Goal: Check status: Check status

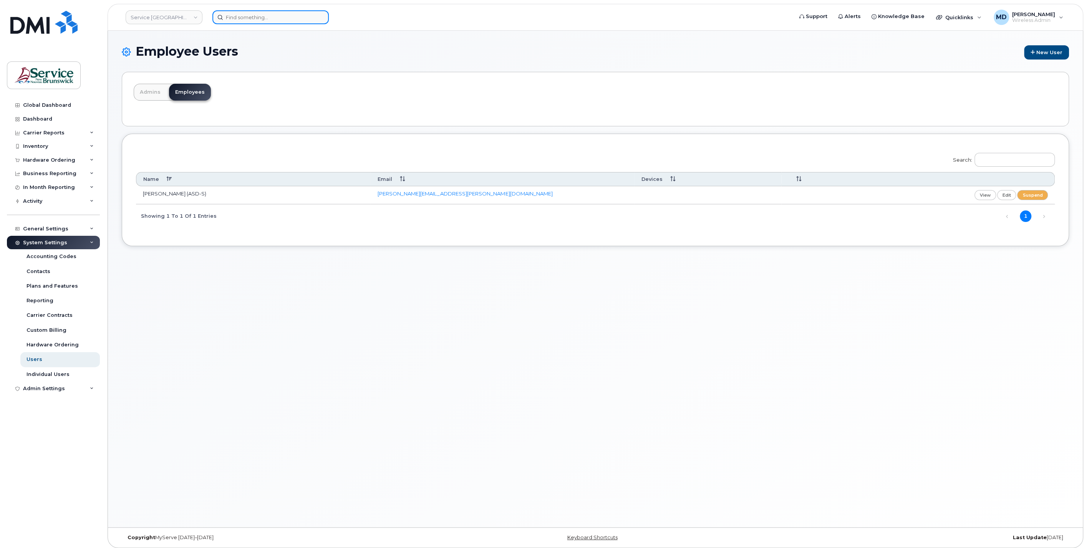
click at [229, 19] on input at bounding box center [270, 17] width 116 height 14
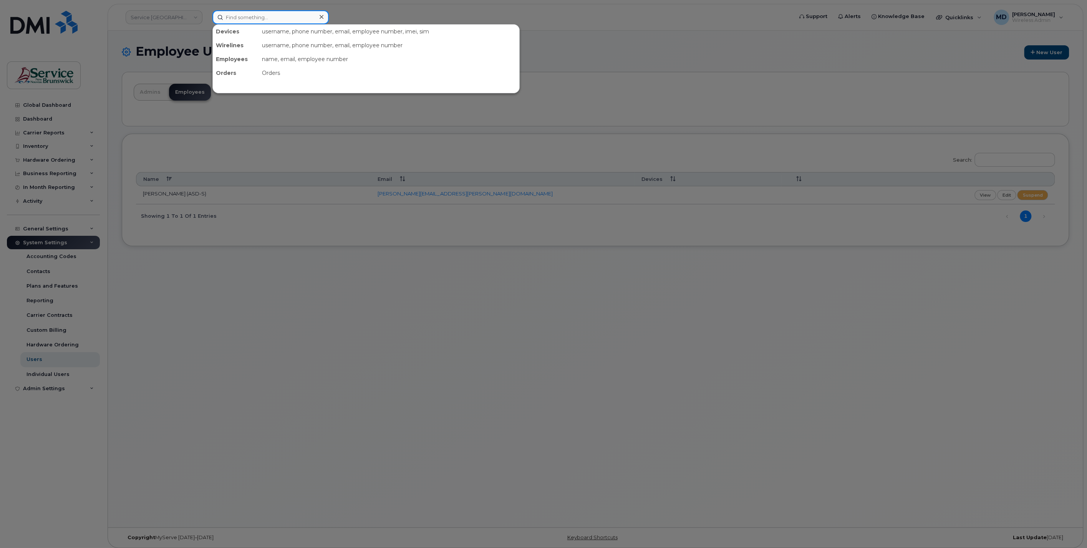
paste input "5062380616"
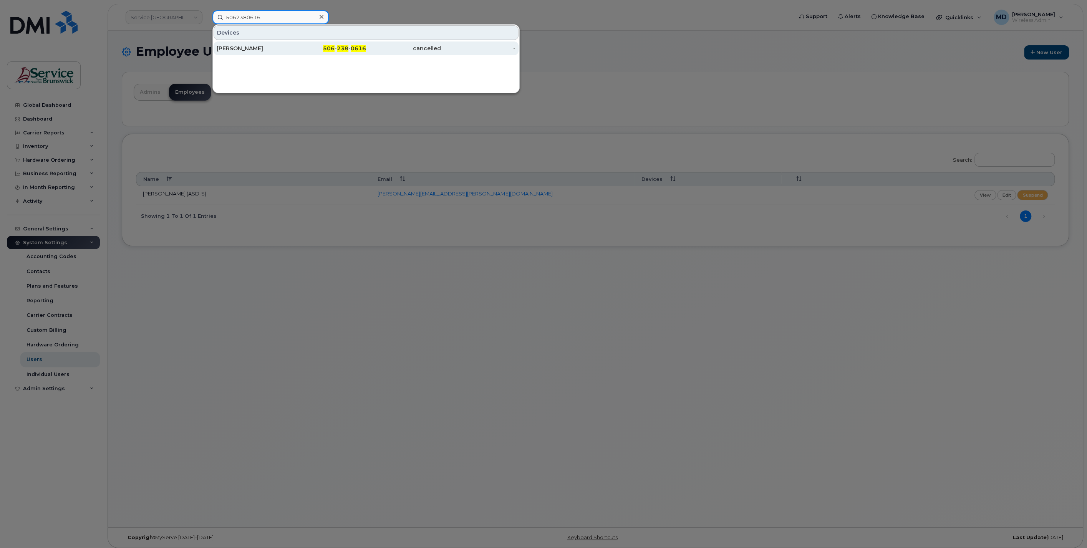
type input "5062380616"
click at [233, 48] on div "[PERSON_NAME]" at bounding box center [254, 49] width 75 height 8
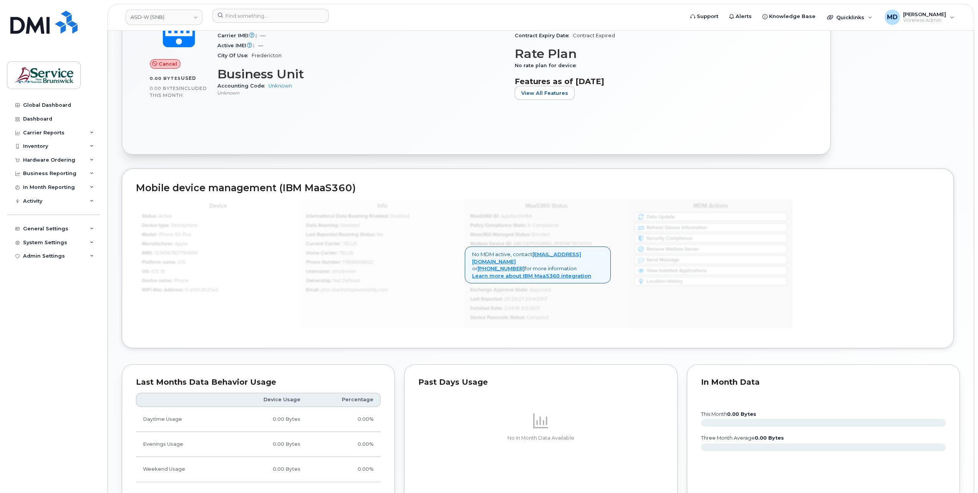
scroll to position [409, 0]
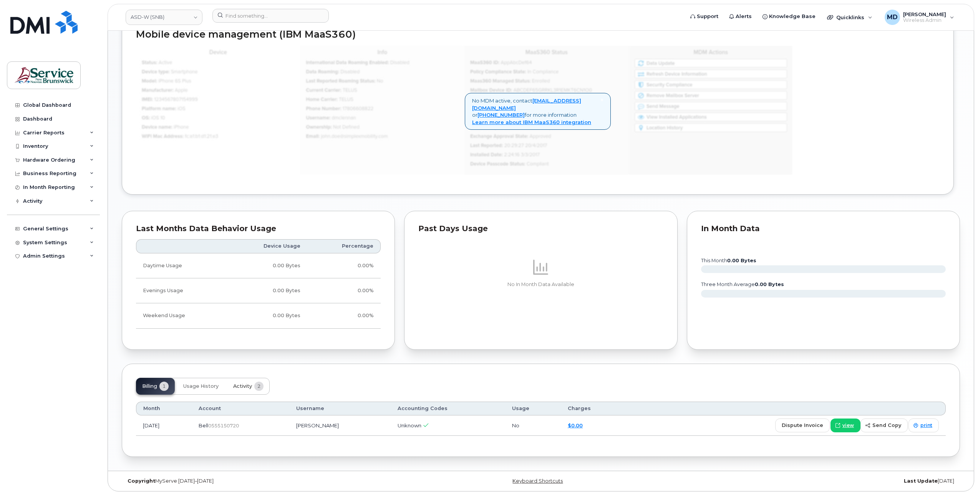
click at [237, 384] on span "Activity" at bounding box center [242, 386] width 19 height 6
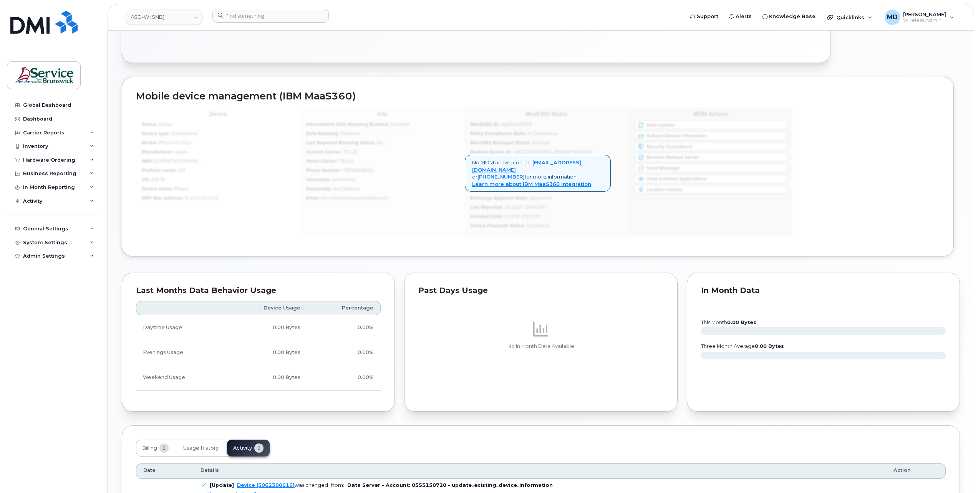
scroll to position [475, 0]
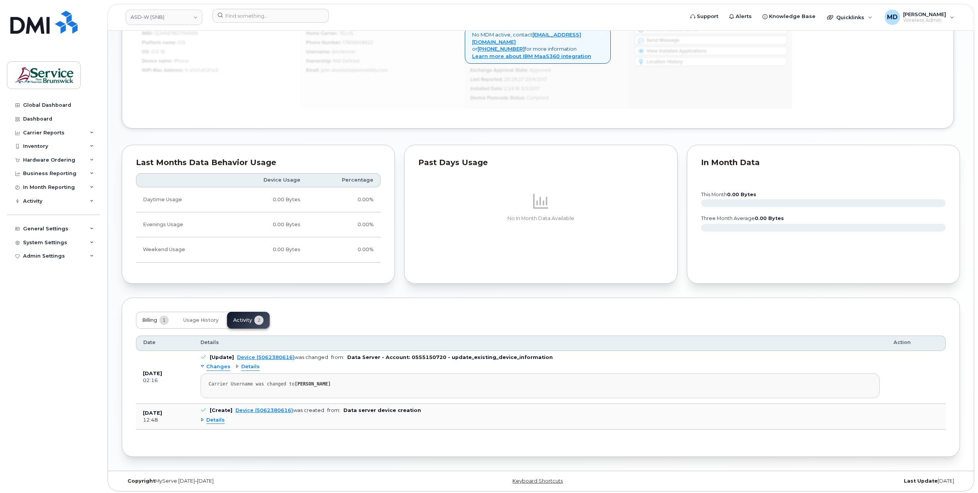
click at [152, 318] on span "Billing" at bounding box center [149, 320] width 15 height 6
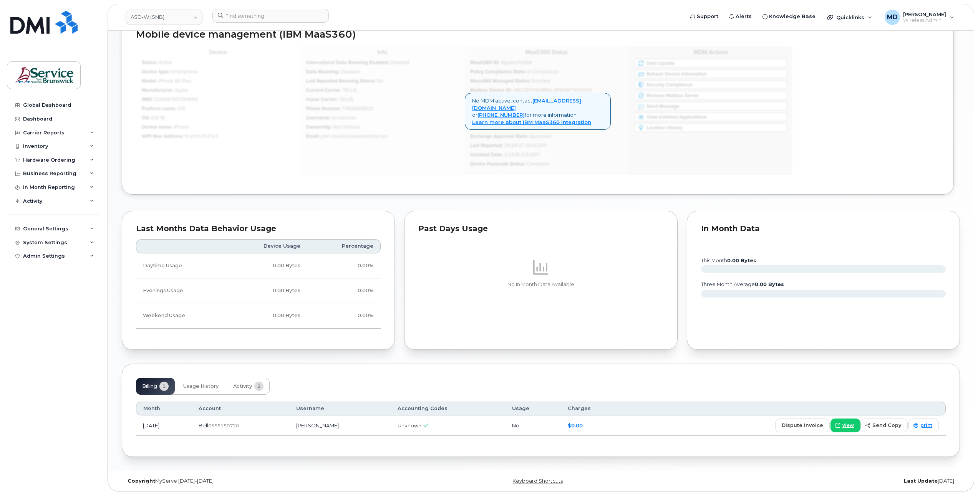
scroll to position [25, 0]
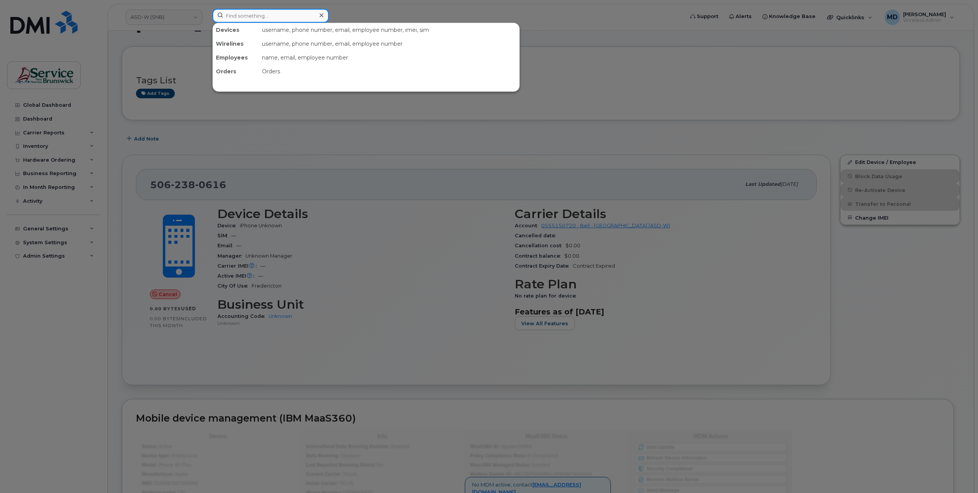
click at [245, 16] on input at bounding box center [270, 16] width 116 height 14
paste input "3025626"
type input "3025626"
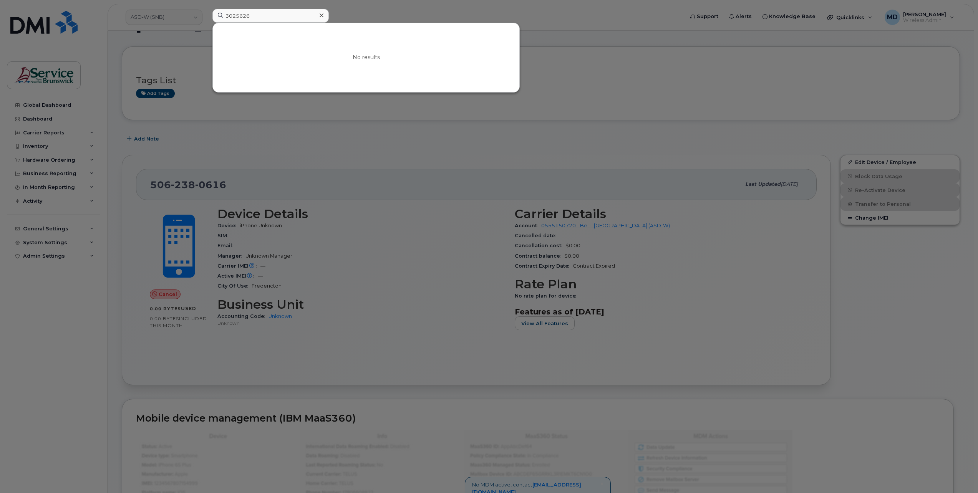
click at [184, 14] on div at bounding box center [489, 246] width 978 height 493
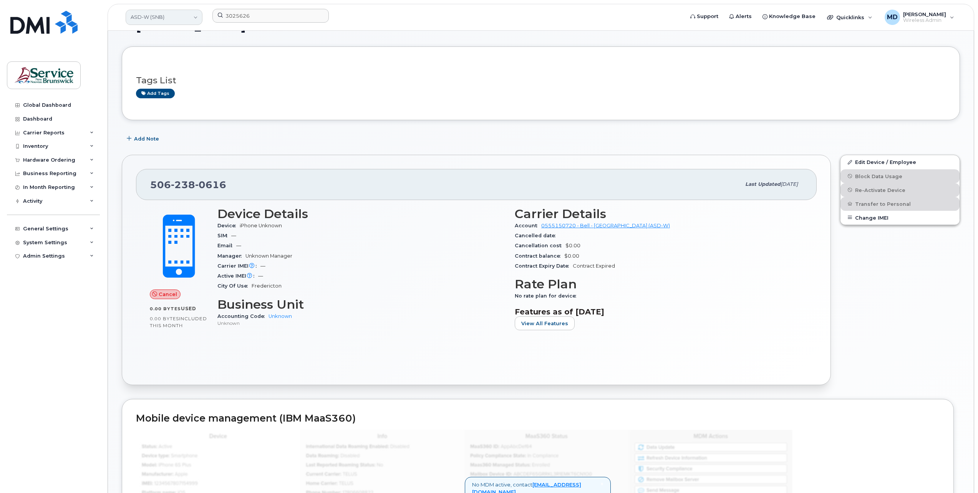
click at [192, 17] on link "ASD-W (SNB)" at bounding box center [164, 17] width 77 height 15
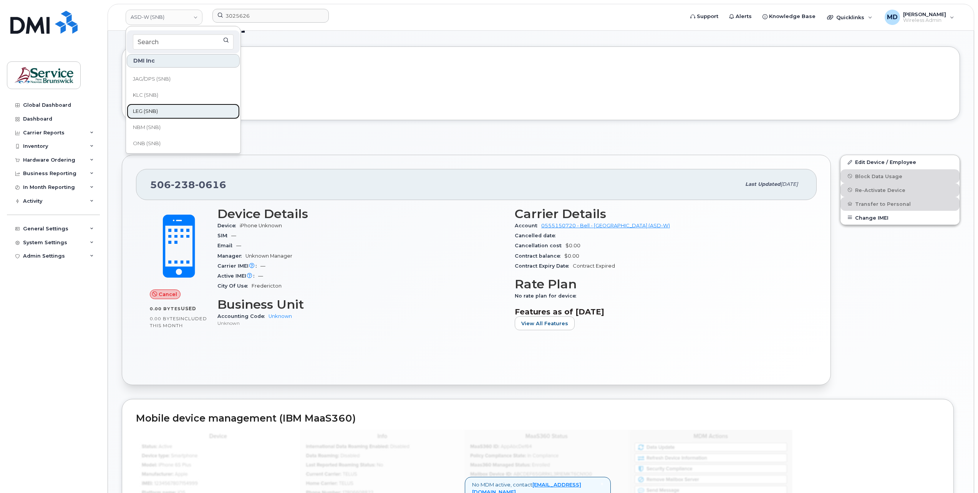
click at [160, 110] on link "LEG (SNB)" at bounding box center [183, 111] width 113 height 15
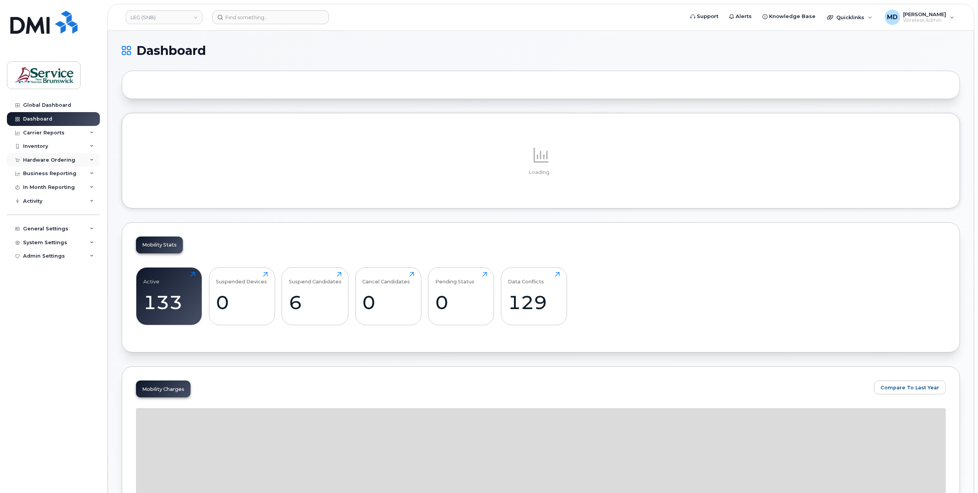
click at [57, 159] on div "Hardware Ordering" at bounding box center [49, 160] width 52 height 6
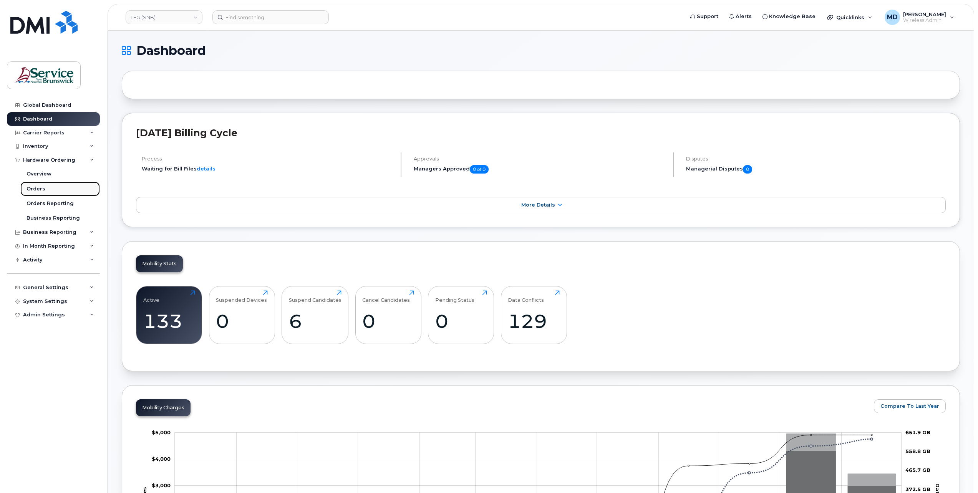
click at [39, 190] on div "Orders" at bounding box center [35, 188] width 19 height 7
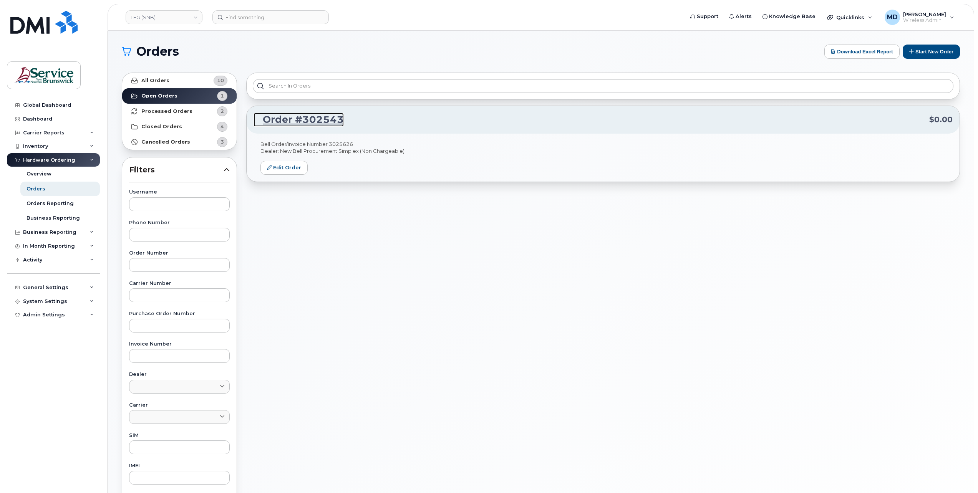
click at [298, 114] on link "Order #302543" at bounding box center [298, 120] width 90 height 14
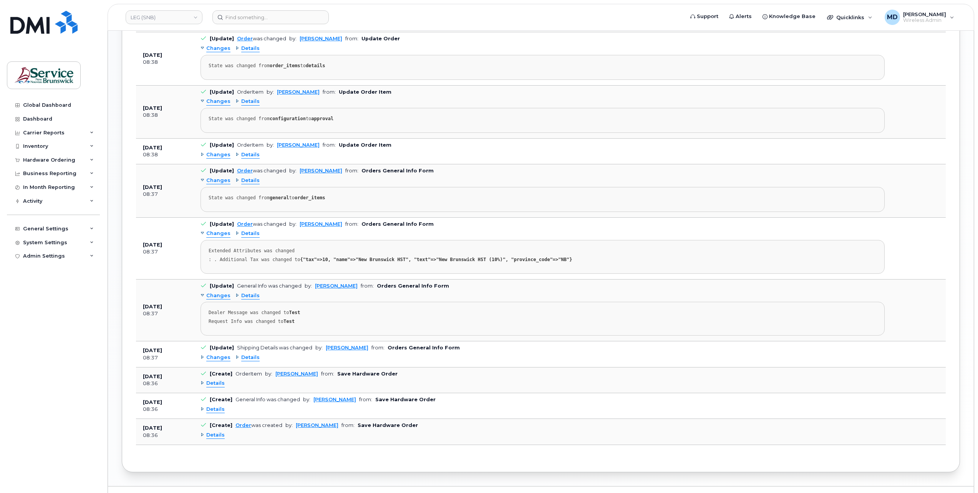
scroll to position [650, 0]
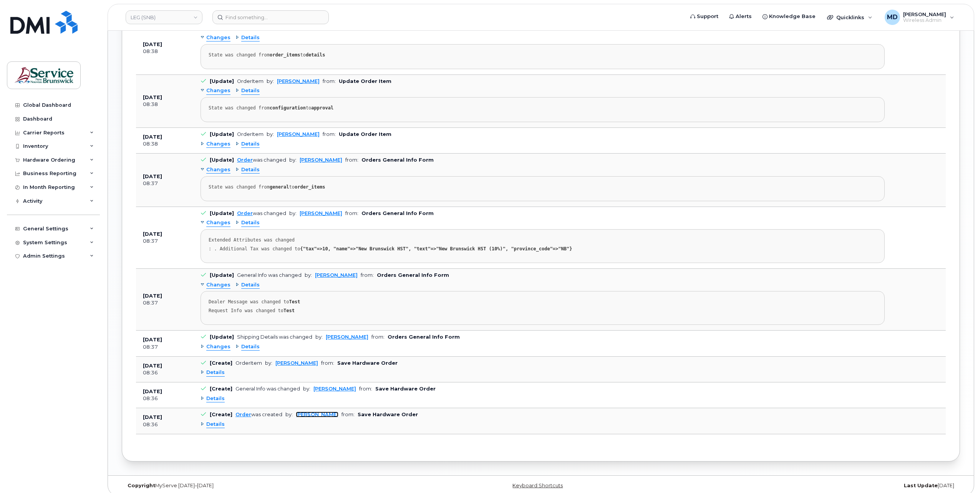
drag, startPoint x: 307, startPoint y: 407, endPoint x: 309, endPoint y: 398, distance: 9.4
click at [307, 412] on link "Jeremy Price" at bounding box center [317, 415] width 43 height 6
click at [487, 434] on div "Date Details Action Oct 06, 2025 08:43 [Update] OrderItem by: Bill Geary from: …" at bounding box center [540, 63] width 809 height 767
click at [214, 421] on span "Details" at bounding box center [215, 424] width 18 height 7
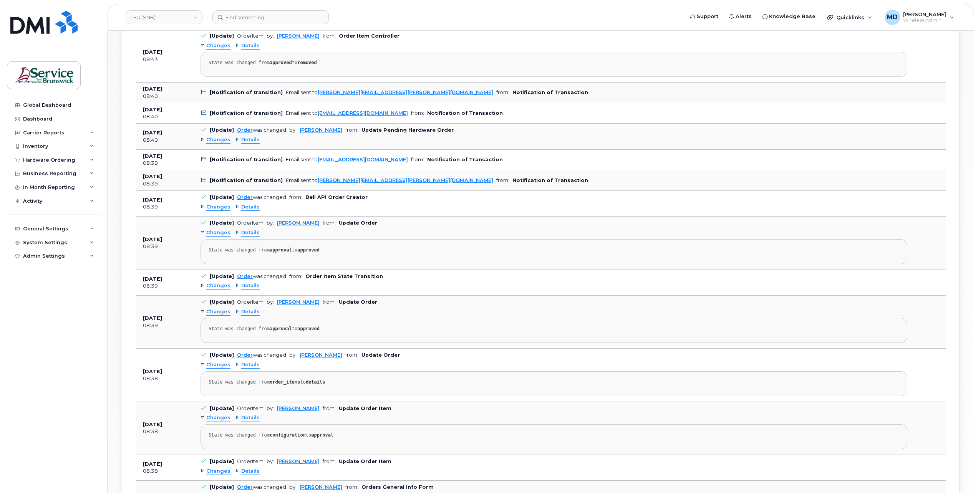
scroll to position [452, 0]
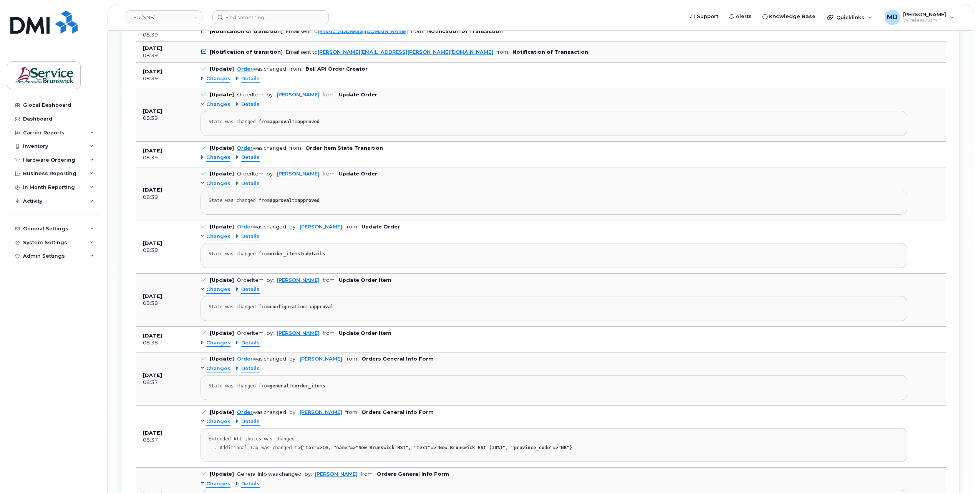
click at [220, 339] on span "Changes" at bounding box center [218, 342] width 24 height 7
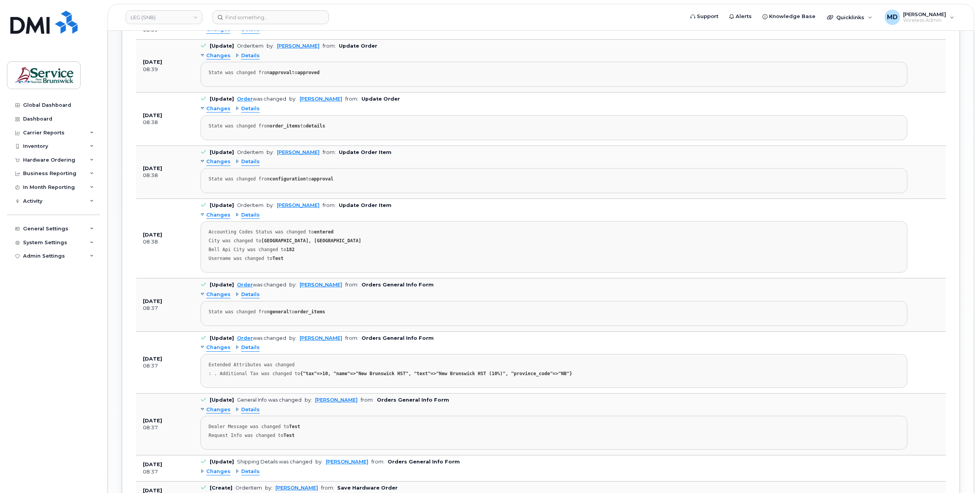
scroll to position [707, 0]
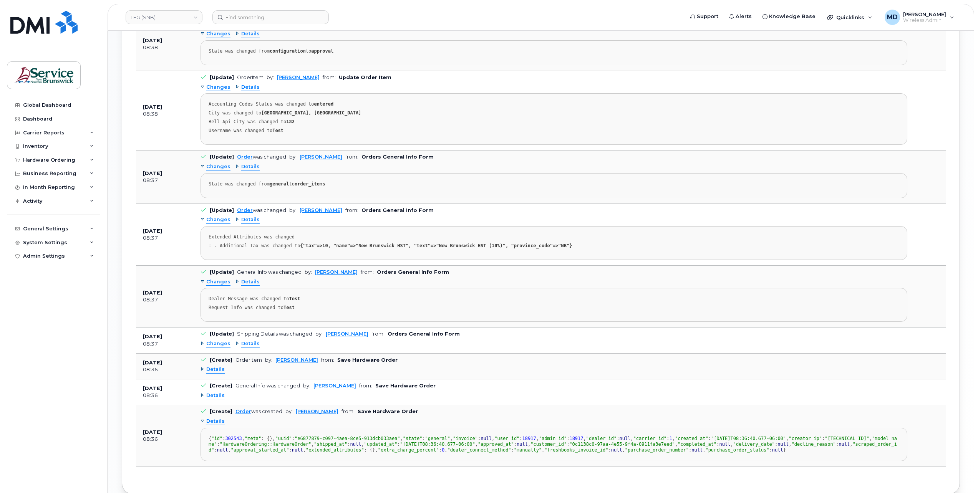
click at [215, 366] on span "Details" at bounding box center [215, 369] width 18 height 7
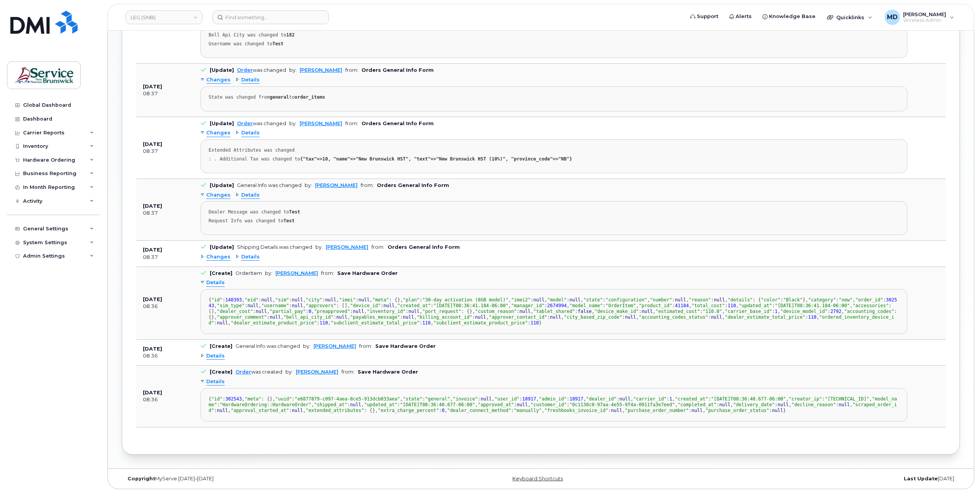
scroll to position [866, 0]
click at [218, 253] on span "Changes" at bounding box center [218, 256] width 24 height 7
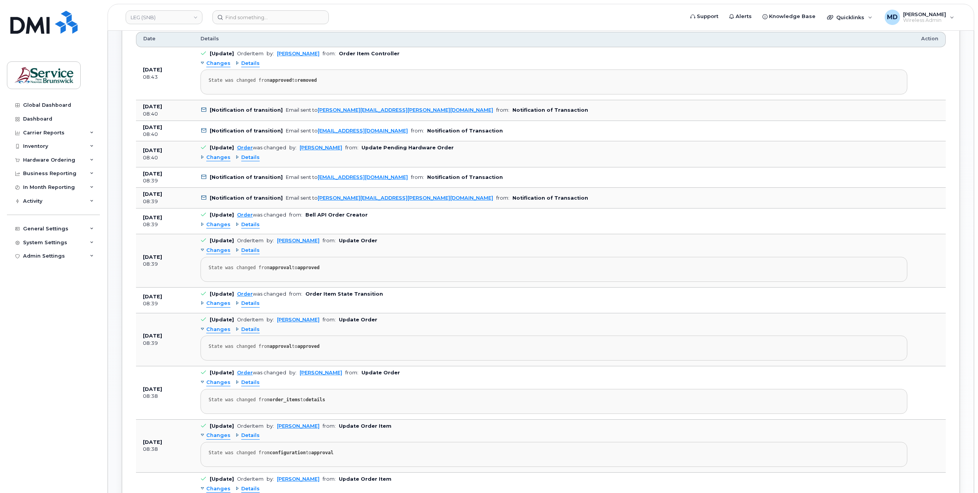
scroll to position [434, 0]
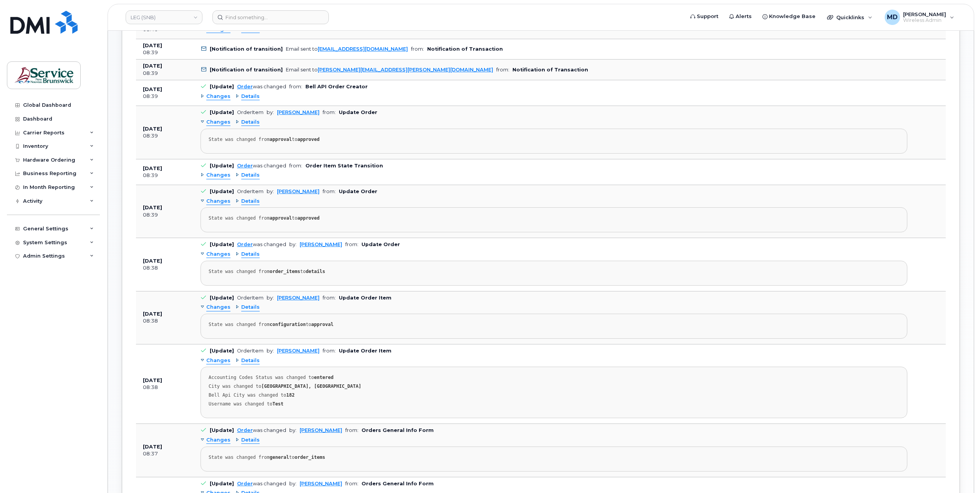
click at [220, 174] on span "Changes" at bounding box center [218, 175] width 24 height 7
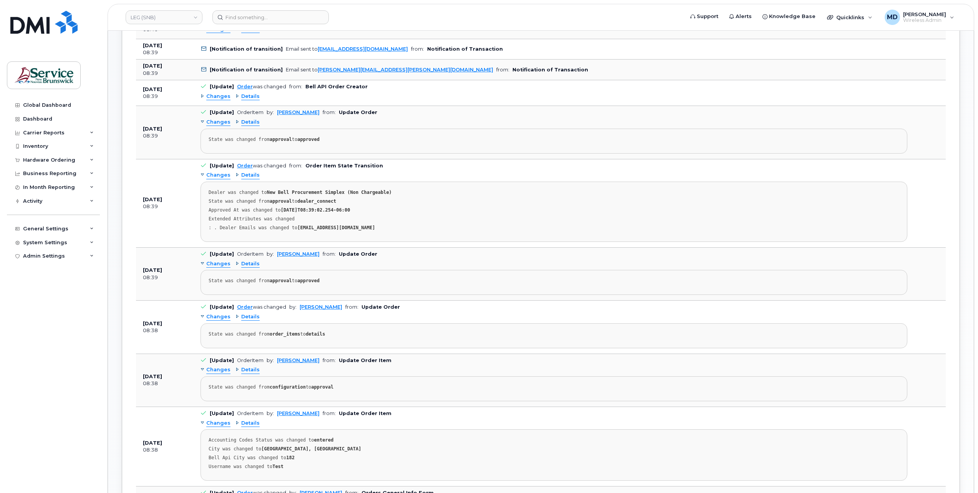
click at [218, 94] on span "Changes" at bounding box center [218, 96] width 24 height 7
